Goal: Task Accomplishment & Management: Complete application form

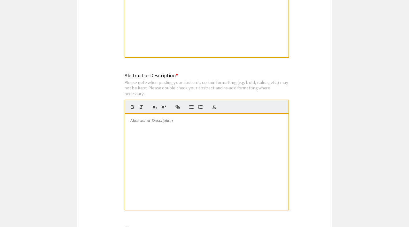
scroll to position [429, 0]
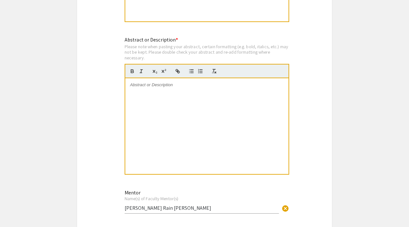
click at [157, 97] on div at bounding box center [206, 126] width 163 height 96
click at [176, 120] on div at bounding box center [206, 126] width 163 height 96
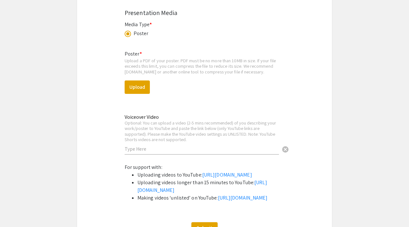
scroll to position [963, 0]
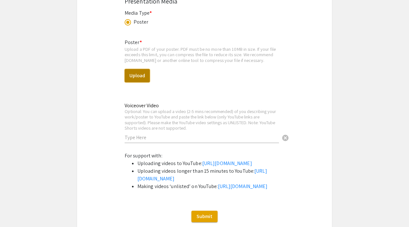
click at [140, 77] on button "Upload" at bounding box center [136, 75] width 25 height 13
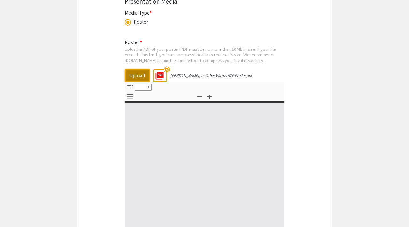
select select "custom"
type input "0"
select select "custom"
type input "1"
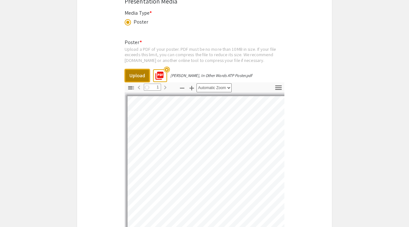
select select "auto"
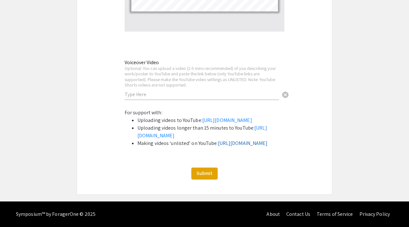
scroll to position [1213, 0]
click at [200, 176] on span "Submit" at bounding box center [204, 173] width 16 height 7
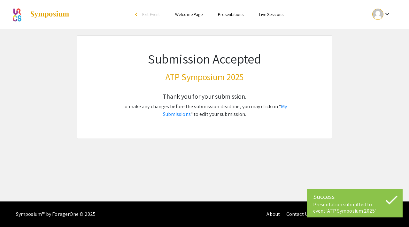
scroll to position [0, 0]
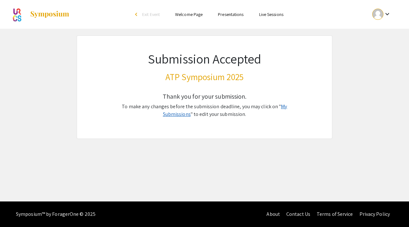
click at [280, 109] on link "My Submissions" at bounding box center [225, 110] width 124 height 14
click at [388, 16] on mat-icon "keyboard_arrow_down" at bounding box center [387, 14] width 8 height 8
click at [385, 42] on button "My Submissions" at bounding box center [384, 46] width 39 height 15
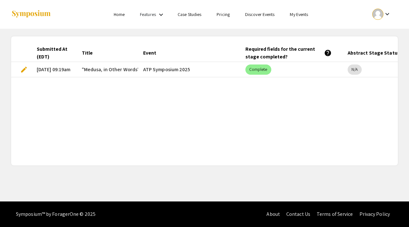
click at [212, 73] on mat-cell "ATP Symposium 2025" at bounding box center [189, 69] width 102 height 15
click at [95, 70] on span ""Medusa, in Other Words"" at bounding box center [111, 70] width 58 height 8
click at [23, 71] on span "edit" at bounding box center [24, 70] width 8 height 8
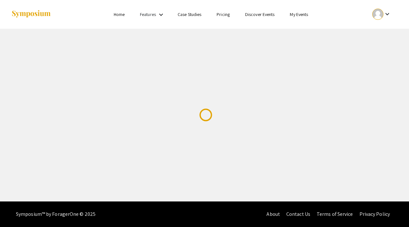
select select "custom"
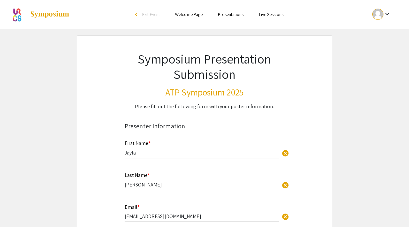
type input "0"
select select "custom"
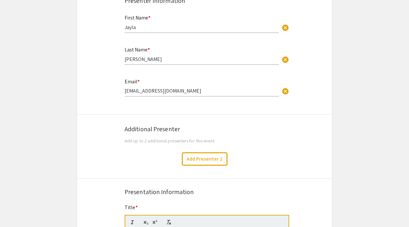
type input "1"
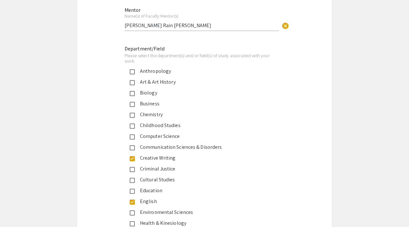
select select "auto"
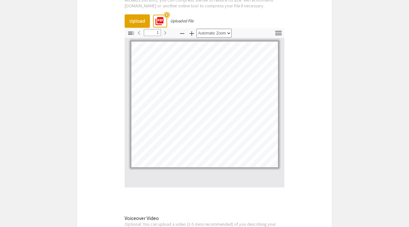
scroll to position [1014, 0]
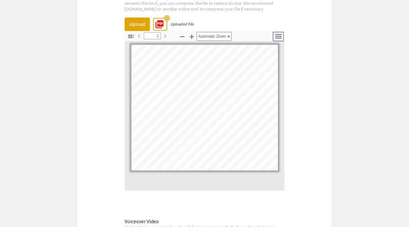
click at [275, 34] on icon "button" at bounding box center [278, 36] width 9 height 9
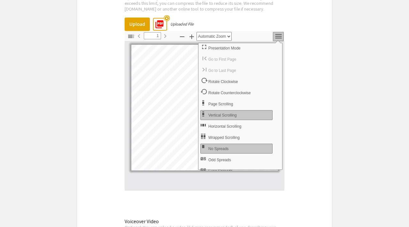
scroll to position [6, 0]
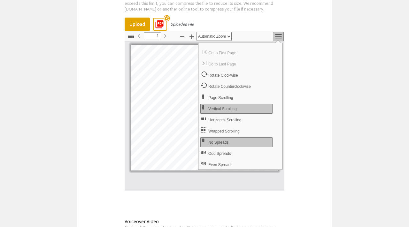
click at [277, 34] on icon "button" at bounding box center [278, 36] width 9 height 9
